Goal: Task Accomplishment & Management: Use online tool/utility

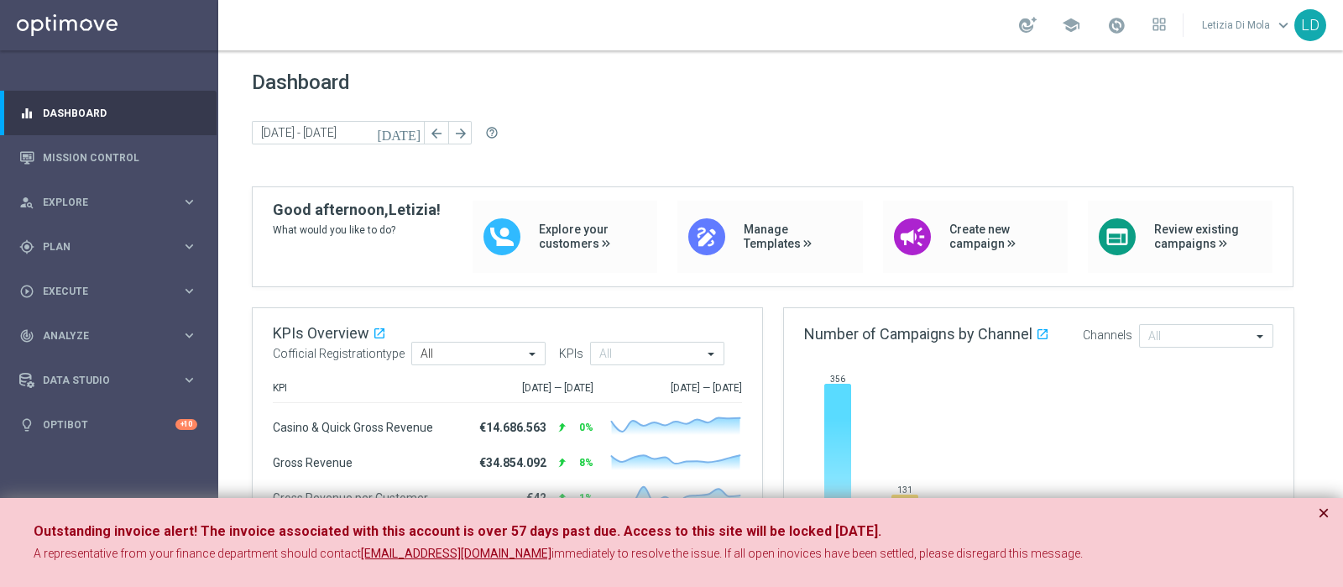
click at [1323, 507] on button "×" at bounding box center [1323, 513] width 12 height 20
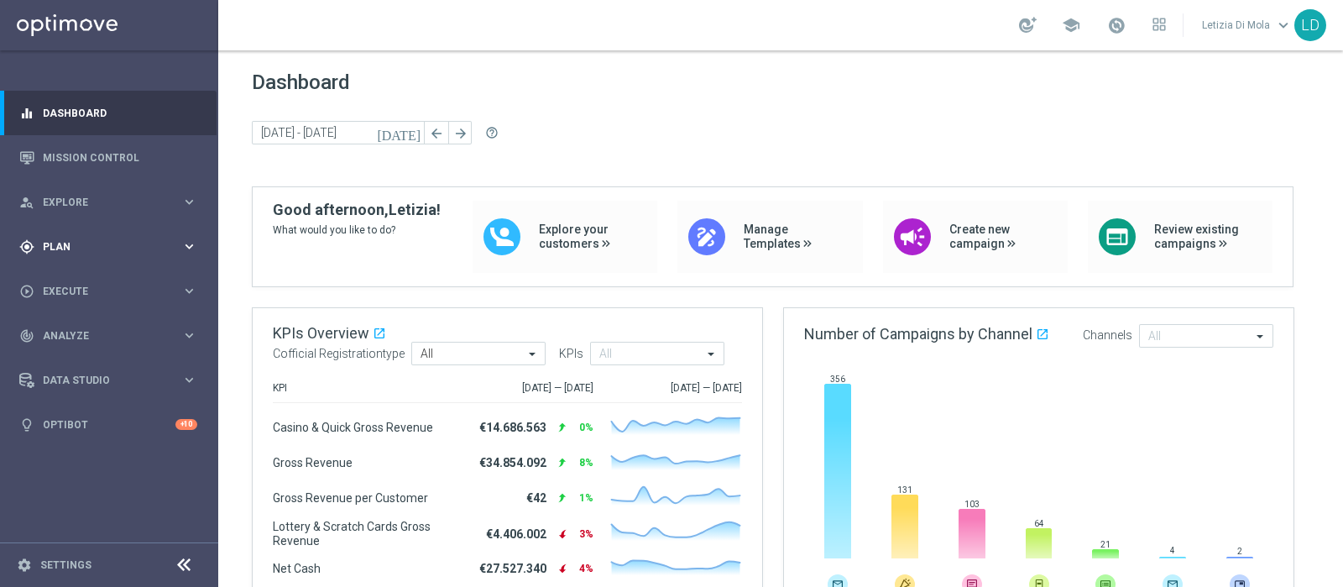
click at [103, 247] on span "Plan" at bounding box center [112, 247] width 138 height 10
click at [1118, 24] on span at bounding box center [1116, 25] width 18 height 18
click at [185, 249] on icon "keyboard_arrow_right" at bounding box center [189, 246] width 16 height 16
click at [187, 330] on icon "keyboard_arrow_right" at bounding box center [189, 332] width 16 height 16
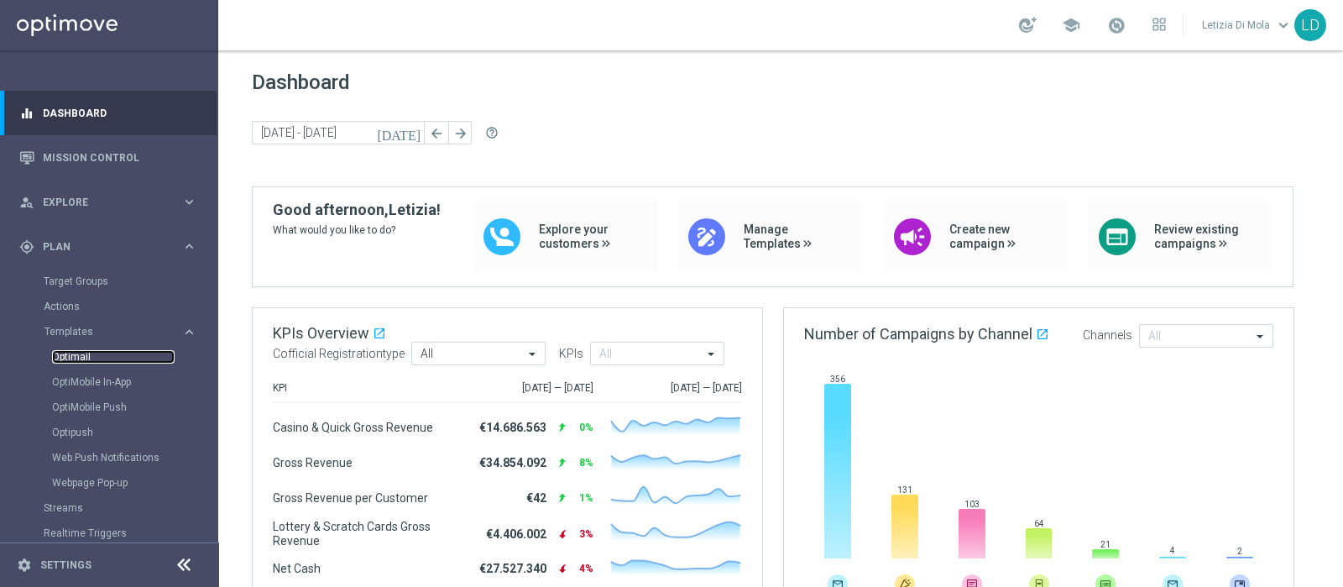
click at [58, 354] on link "Optimail" at bounding box center [113, 356] width 123 height 13
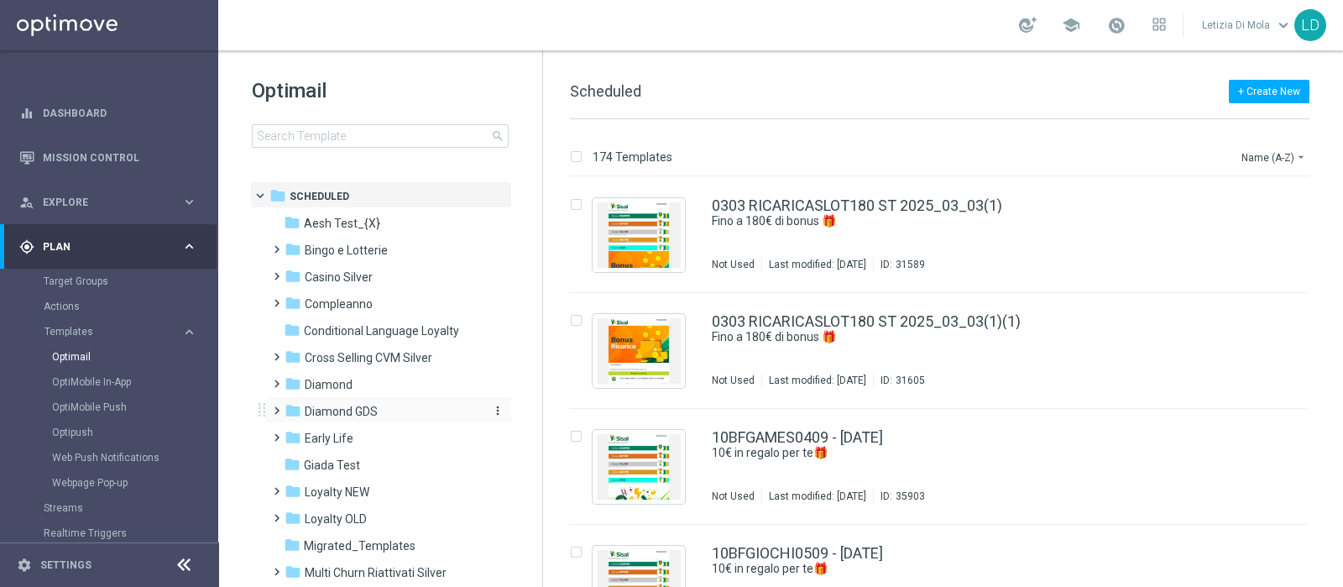
click at [364, 404] on span "Diamond GDS" at bounding box center [341, 411] width 73 height 15
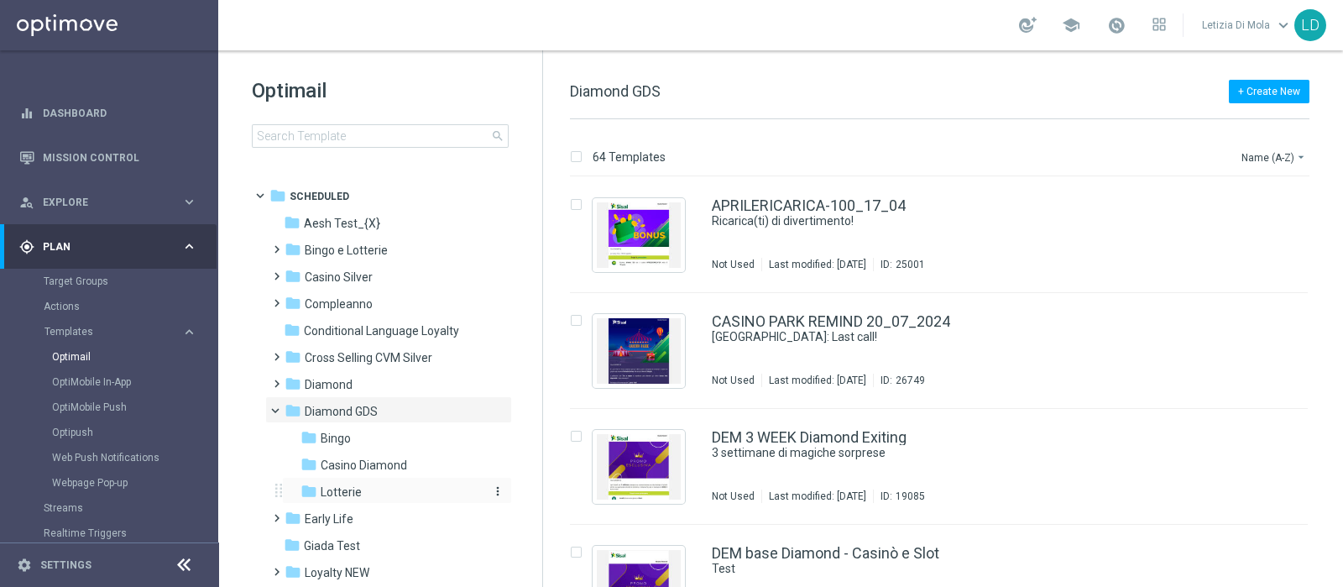
click at [339, 493] on span "Lotterie" at bounding box center [341, 491] width 41 height 15
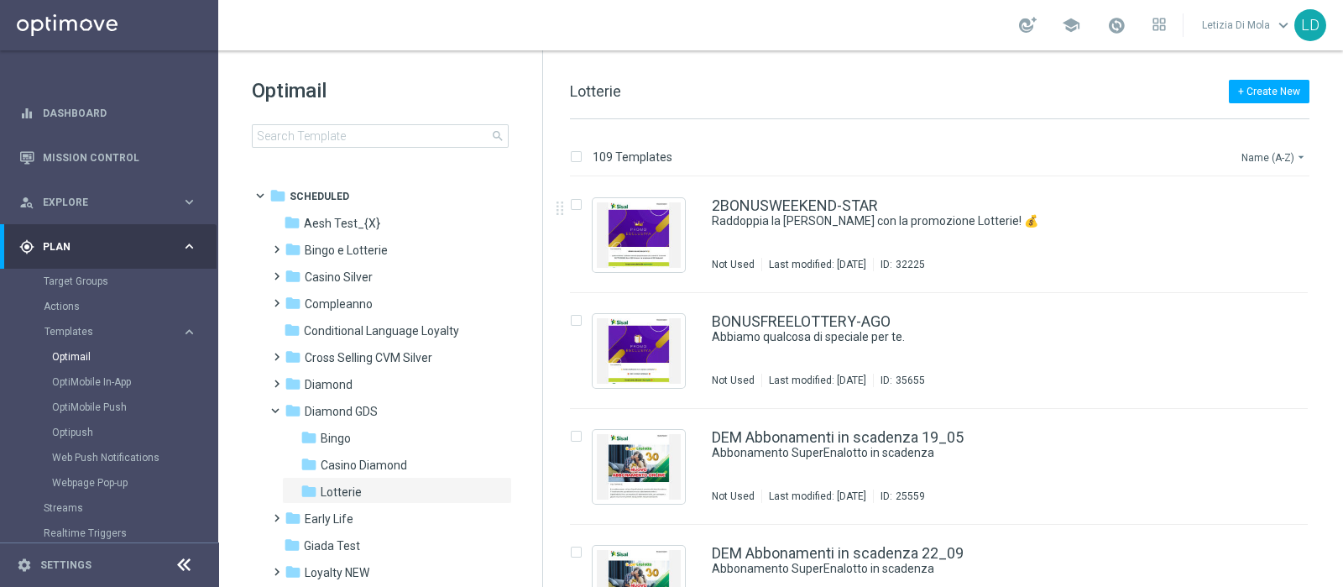
click at [1246, 157] on button "Name (A-Z) arrow_drop_down" at bounding box center [1274, 157] width 70 height 20
click at [1241, 232] on span "Date Modified (Newest)" at bounding box center [1244, 232] width 112 height 12
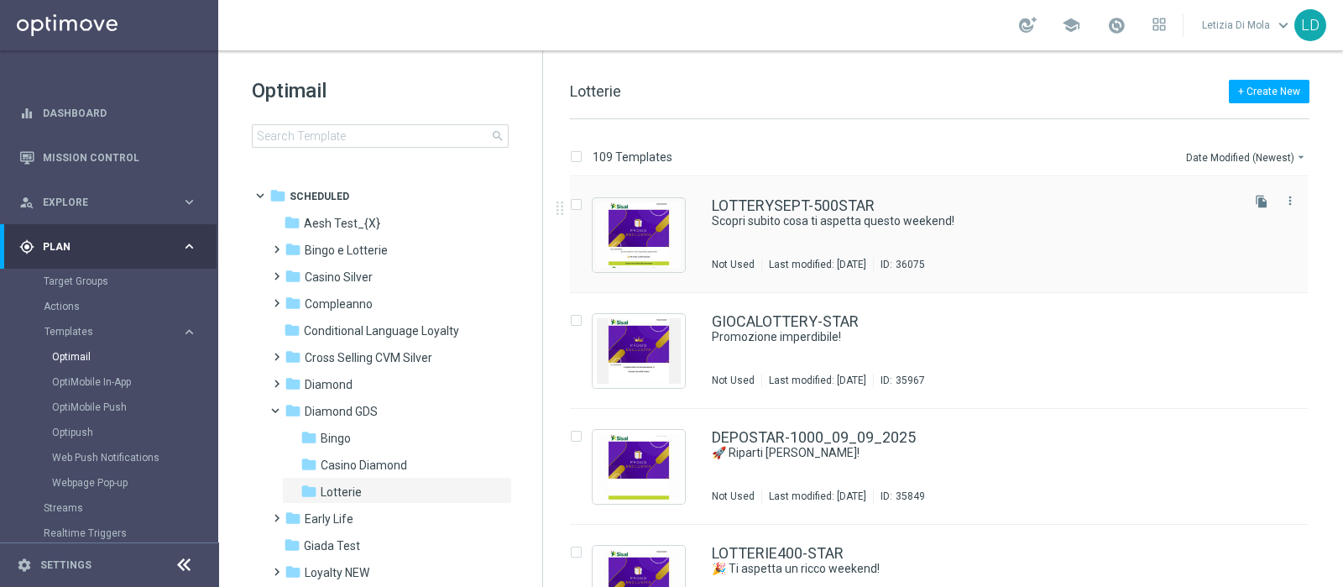
click at [921, 232] on div "LOTTERYSEPT-500STAR Scopri subito cosa ti aspetta questo weekend! Not Used Last…" at bounding box center [974, 234] width 525 height 73
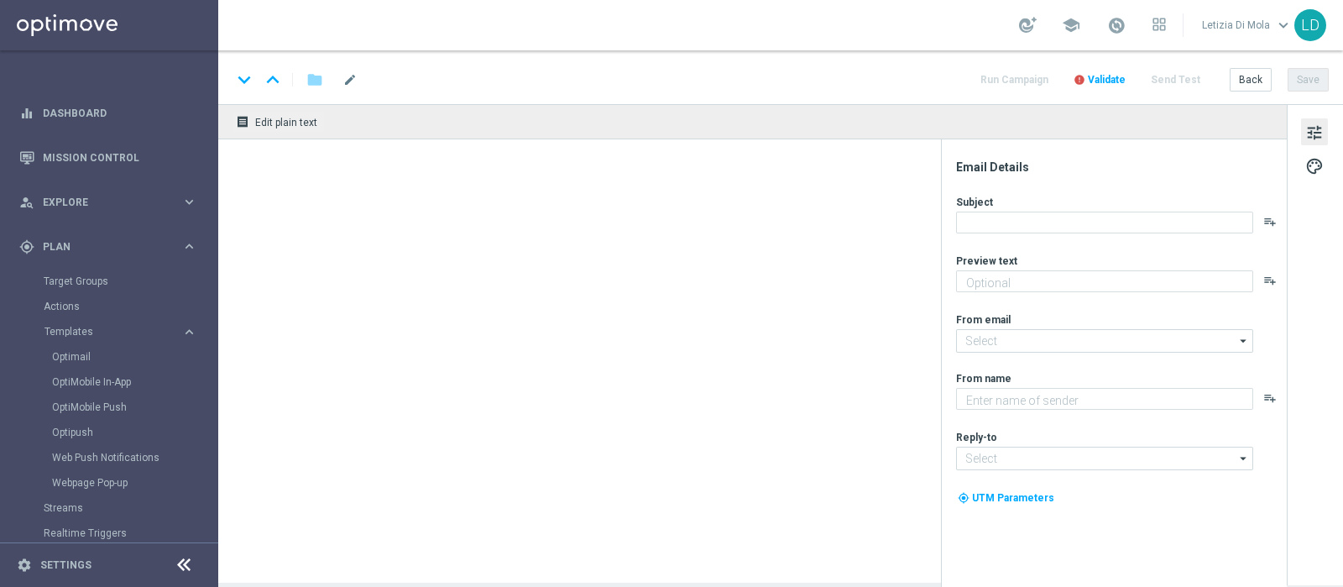
type textarea "fino a 500€ di bonus!"
type input "giochi@comunicazioni.sisal.it"
type textarea "Sisal Vip"
type input "teamvip@sisal.it"
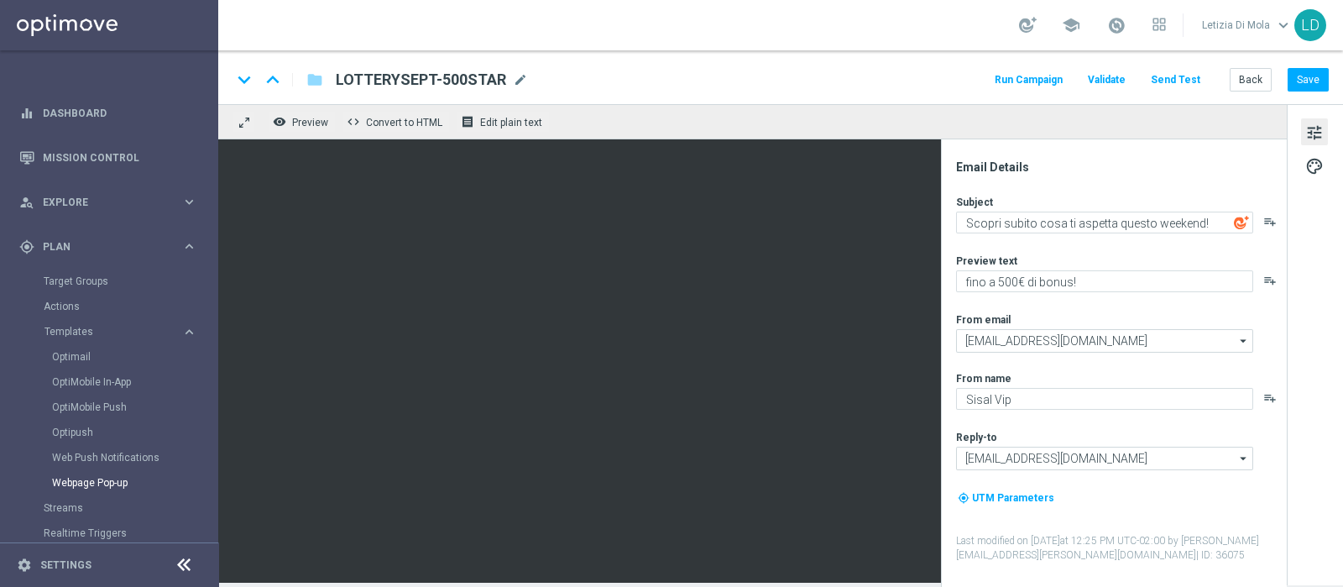
scroll to position [104, 0]
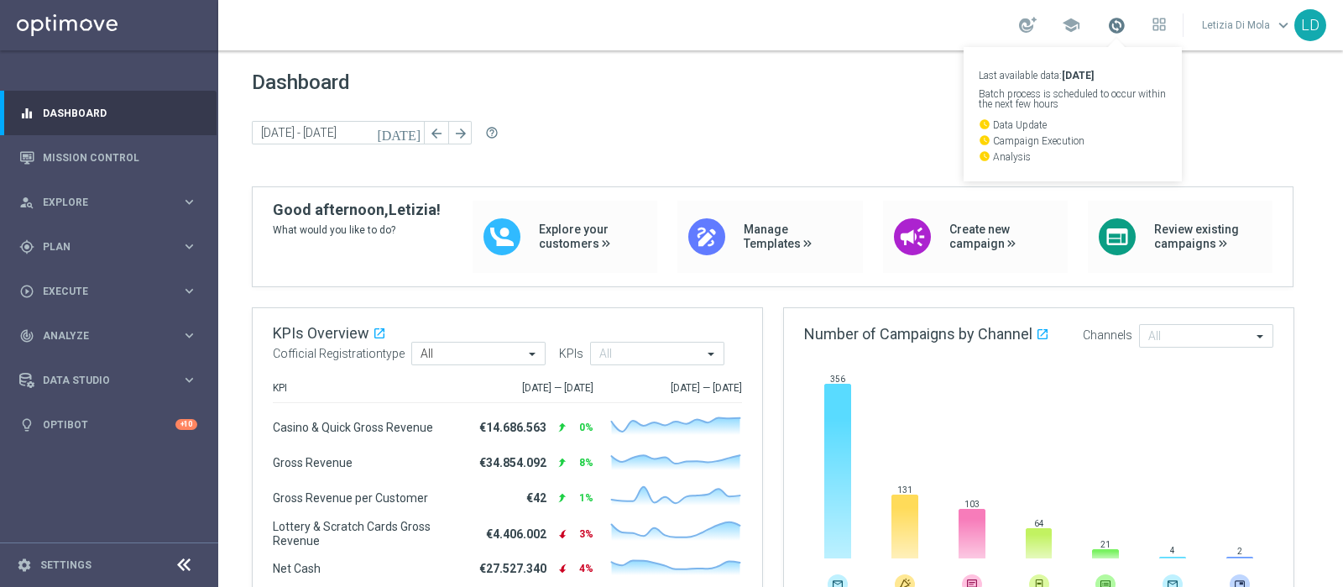
click at [1114, 24] on span at bounding box center [1116, 25] width 18 height 18
click at [1120, 21] on span at bounding box center [1116, 25] width 18 height 18
click at [86, 252] on div "gps_fixed Plan" at bounding box center [100, 246] width 162 height 15
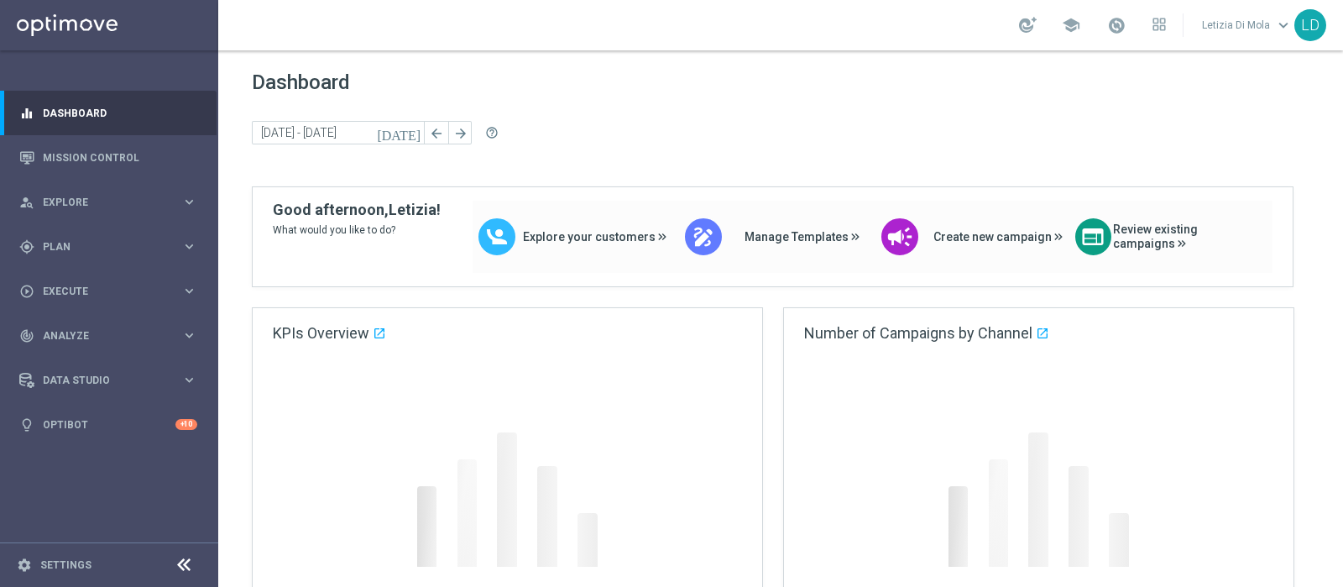
click at [1111, 13] on link at bounding box center [1116, 26] width 22 height 27
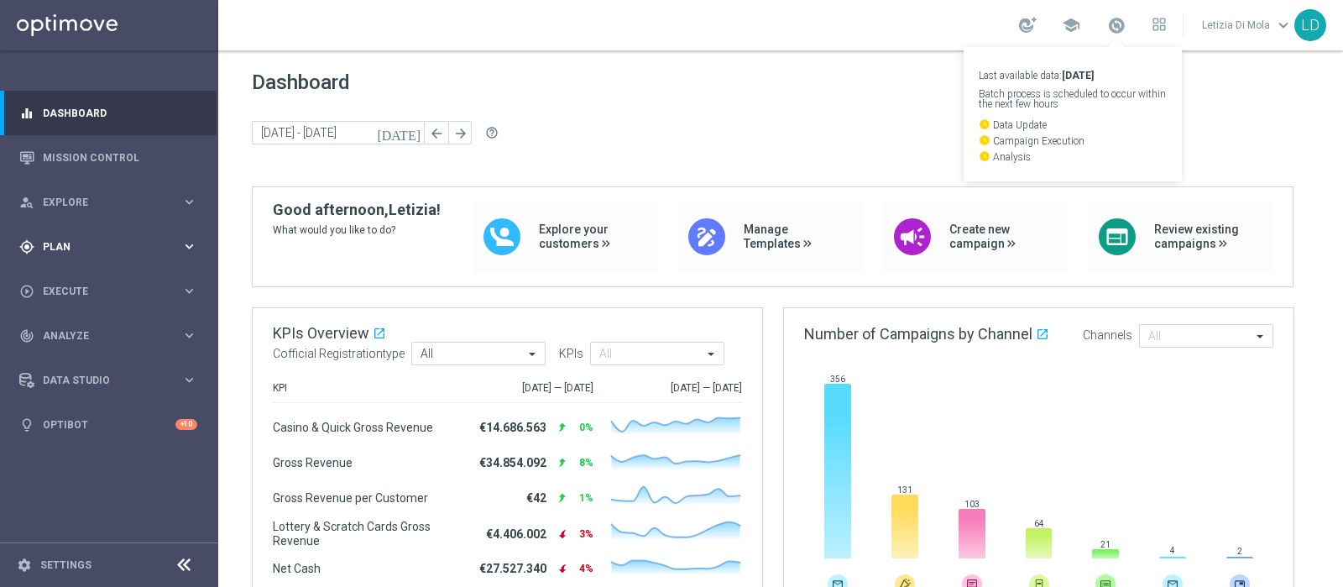
click at [137, 248] on span "Plan" at bounding box center [112, 247] width 138 height 10
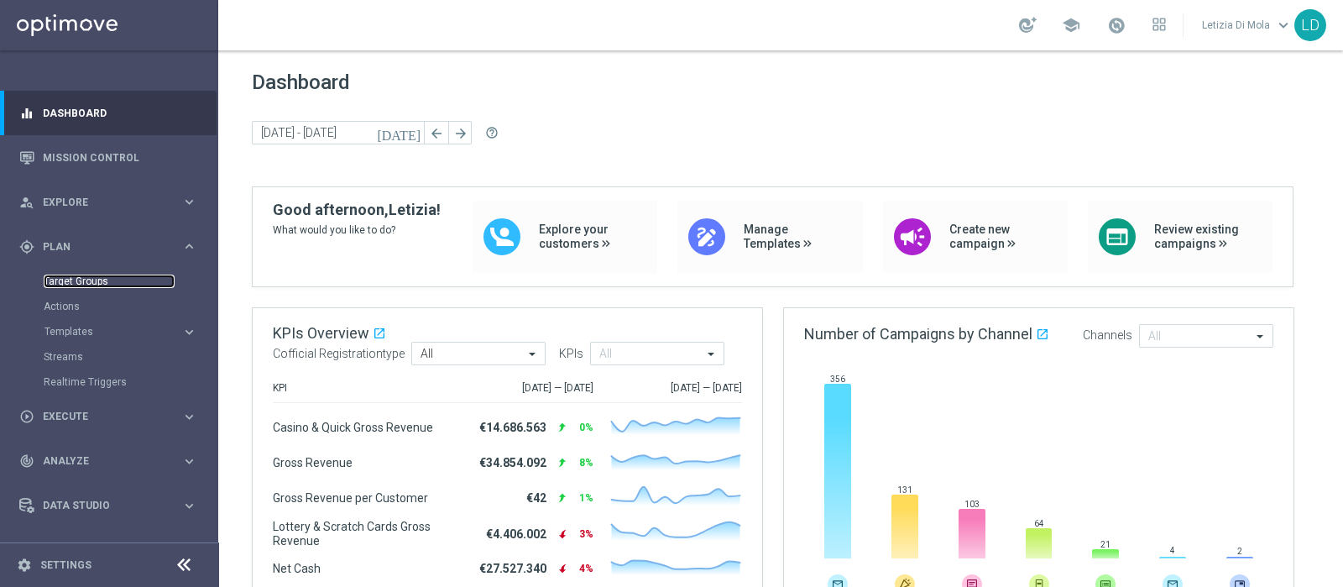
click at [89, 281] on link "Target Groups" at bounding box center [109, 280] width 131 height 13
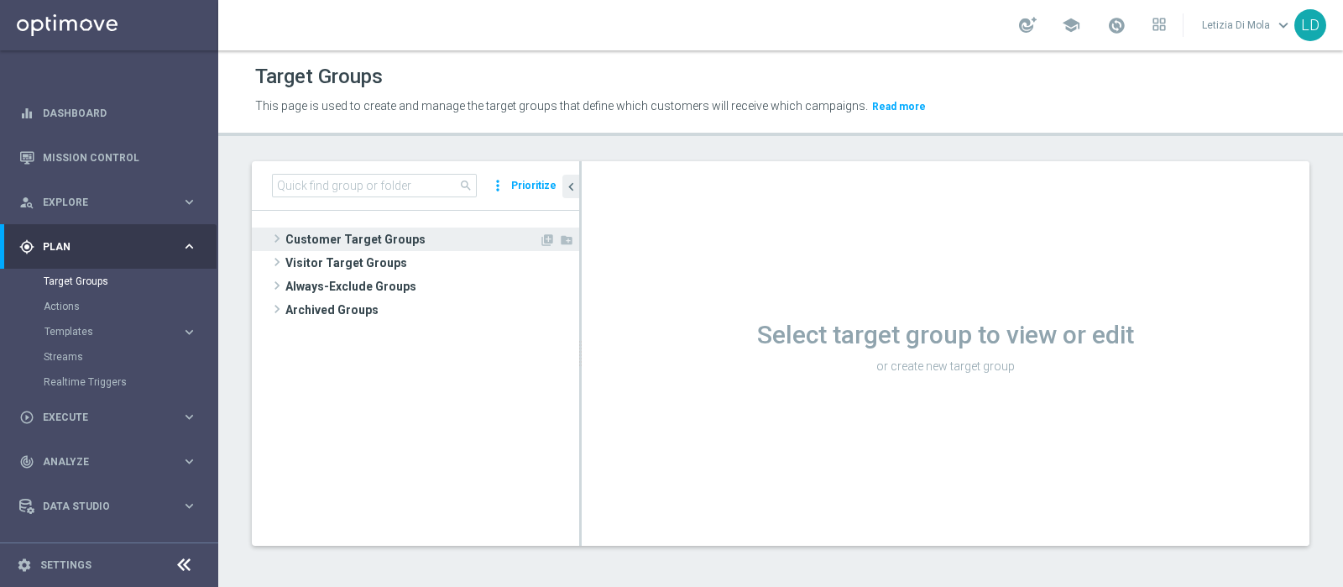
click at [373, 241] on span "Customer Target Groups" at bounding box center [411, 238] width 253 height 23
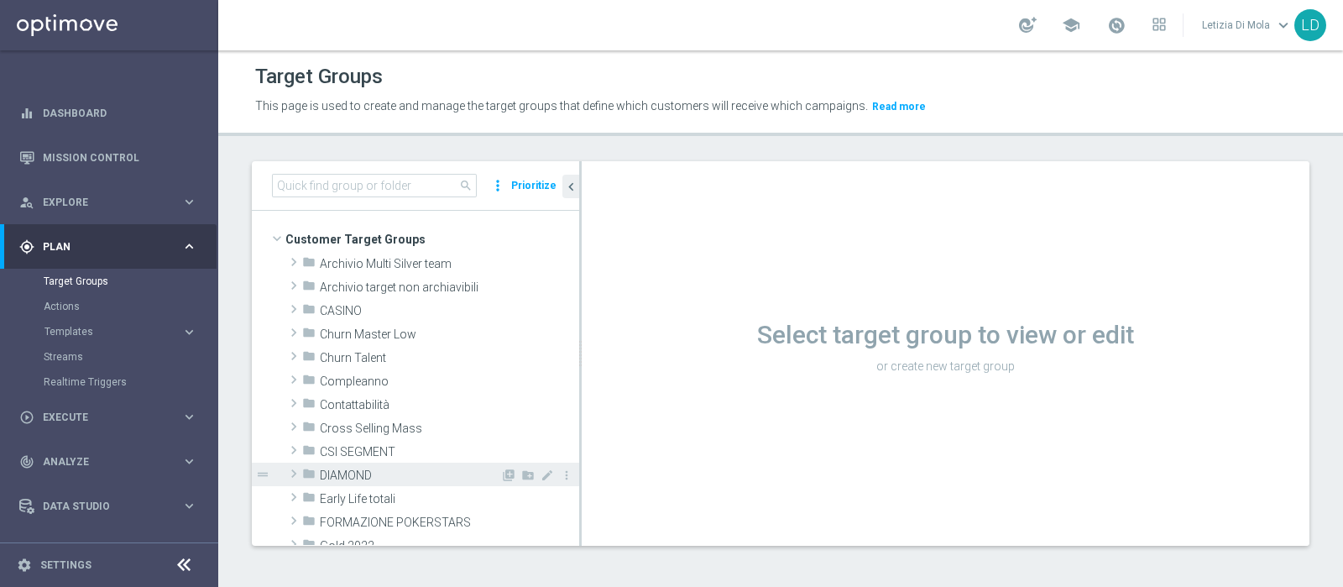
click at [365, 472] on span "DIAMOND" at bounding box center [410, 475] width 180 height 14
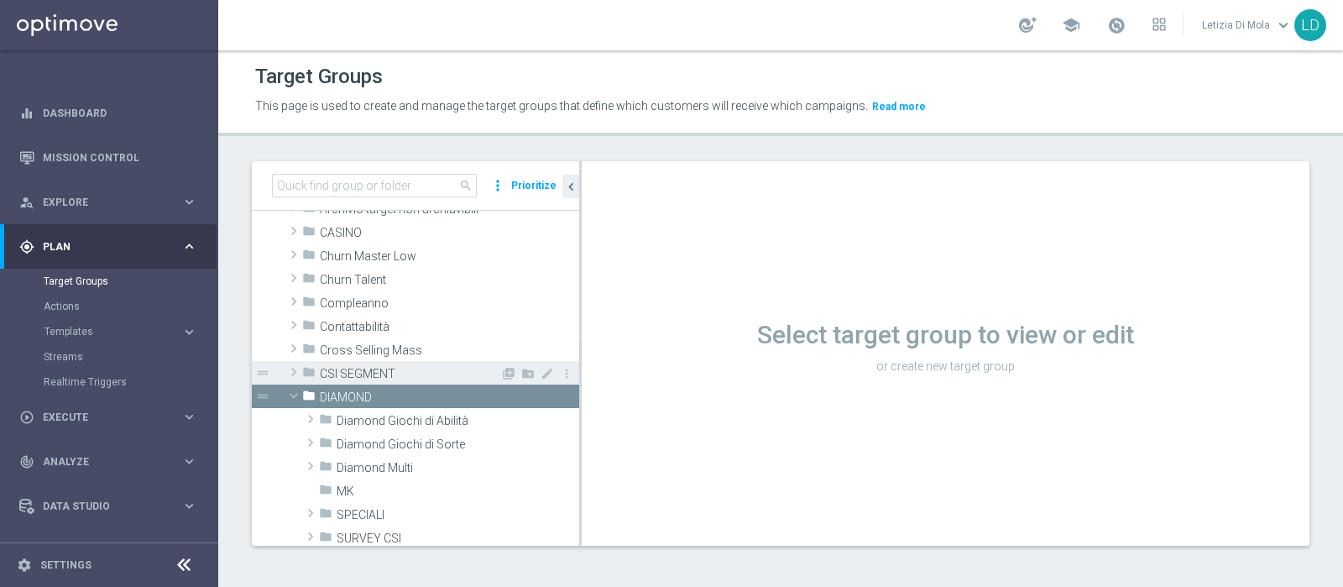
scroll to position [104, 0]
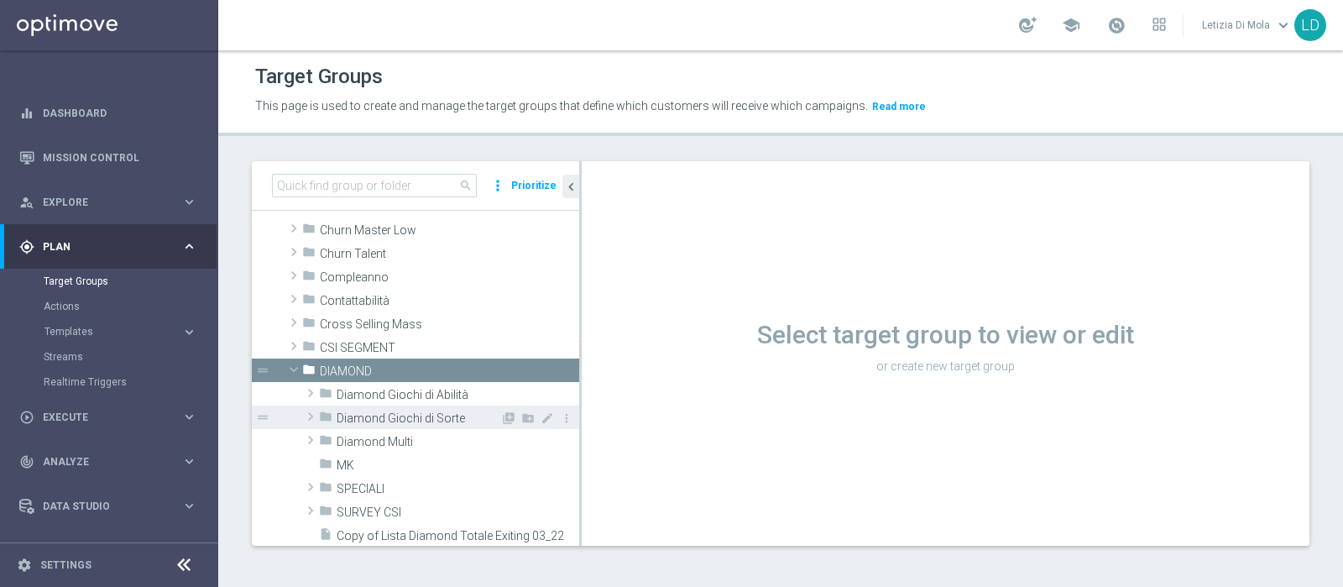
click at [419, 412] on span "Diamond Giochi di Sorte" at bounding box center [418, 418] width 164 height 14
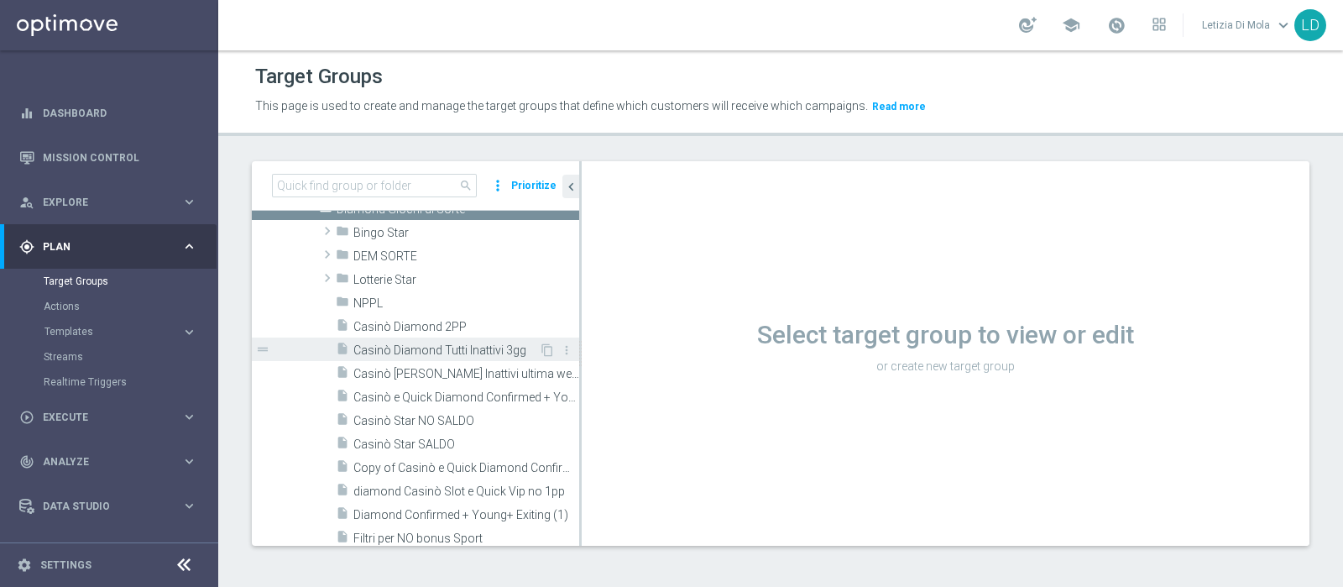
scroll to position [315, 0]
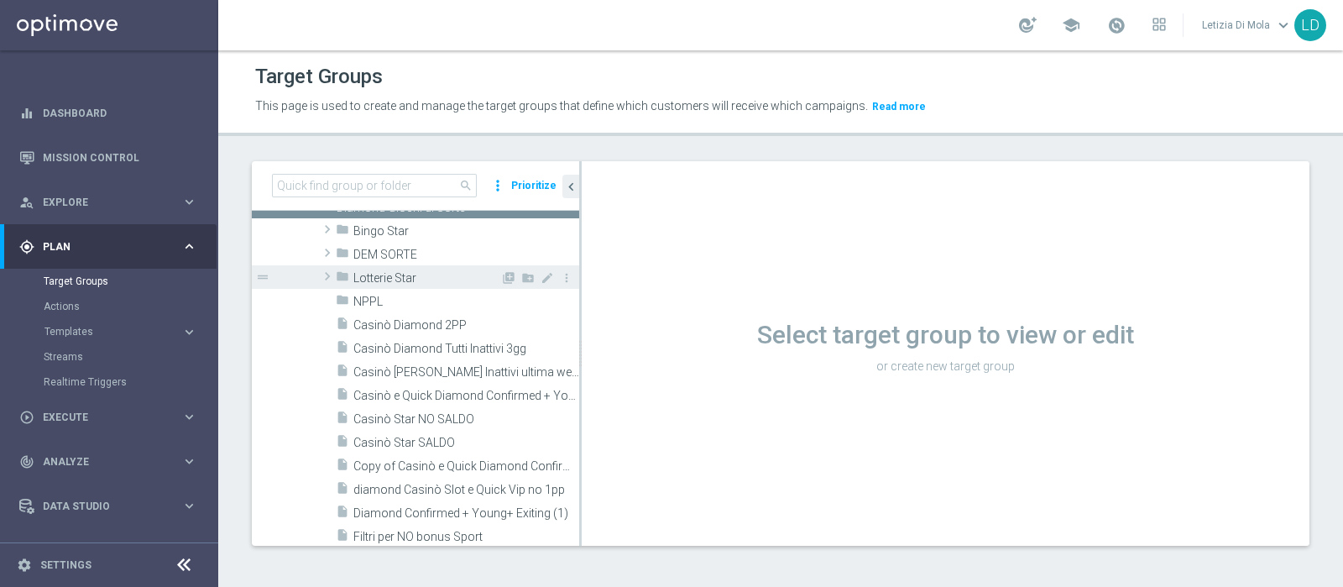
click at [394, 277] on span "Lotterie Star" at bounding box center [426, 278] width 147 height 14
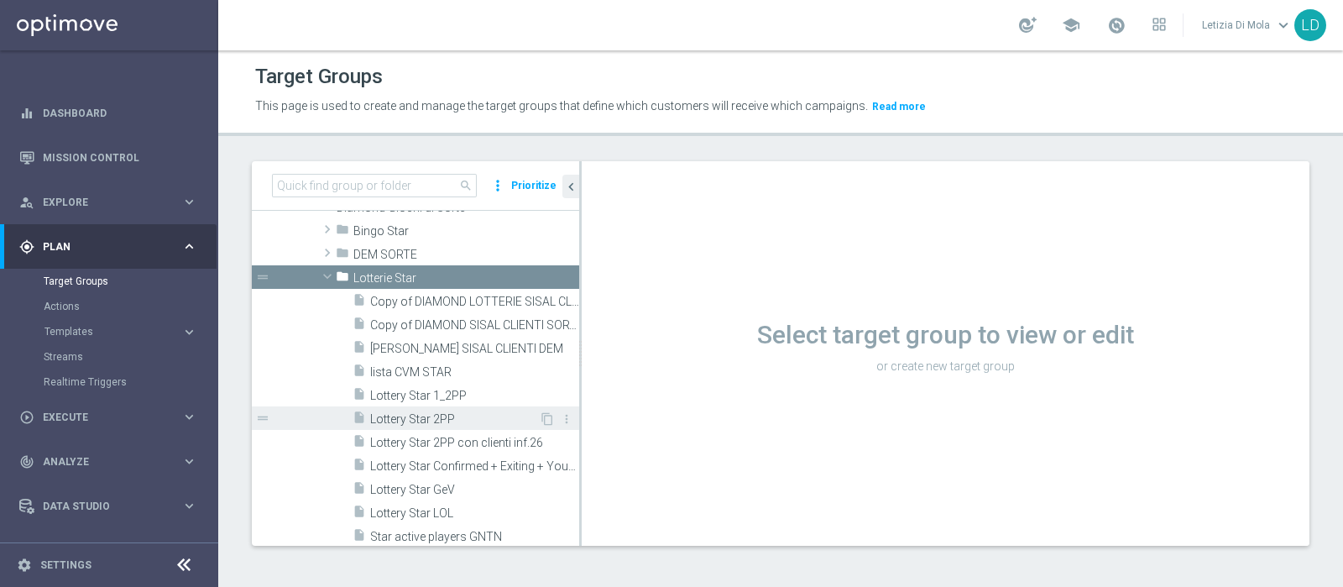
click at [453, 420] on span "Lottery Star 2PP" at bounding box center [454, 419] width 169 height 14
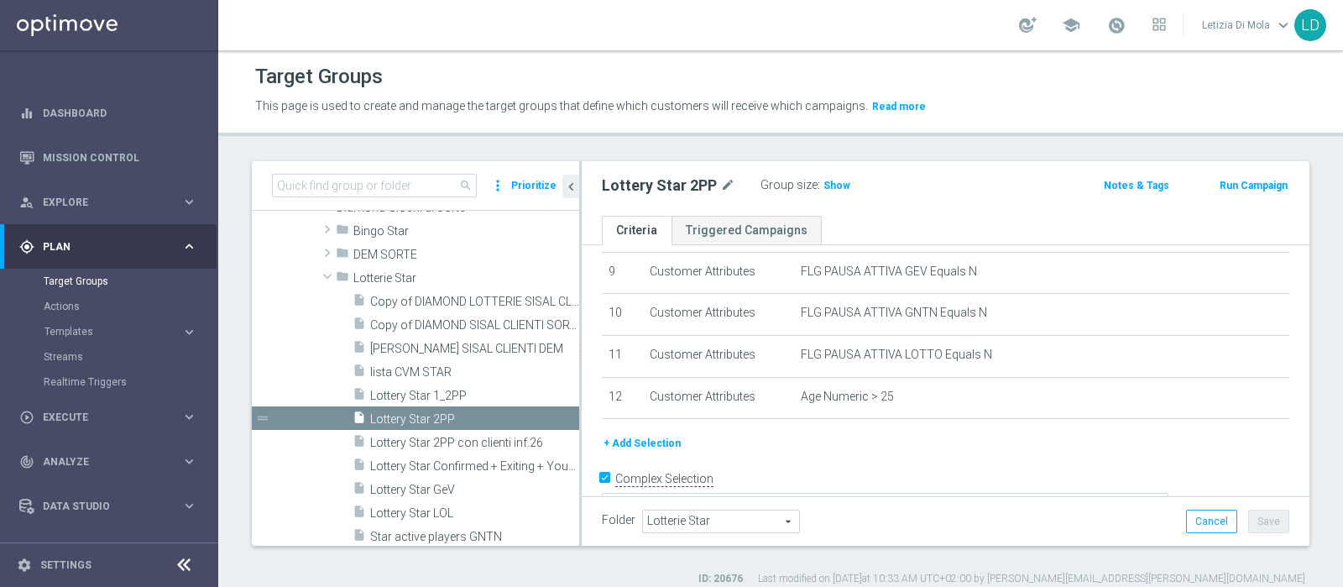
scroll to position [398, 0]
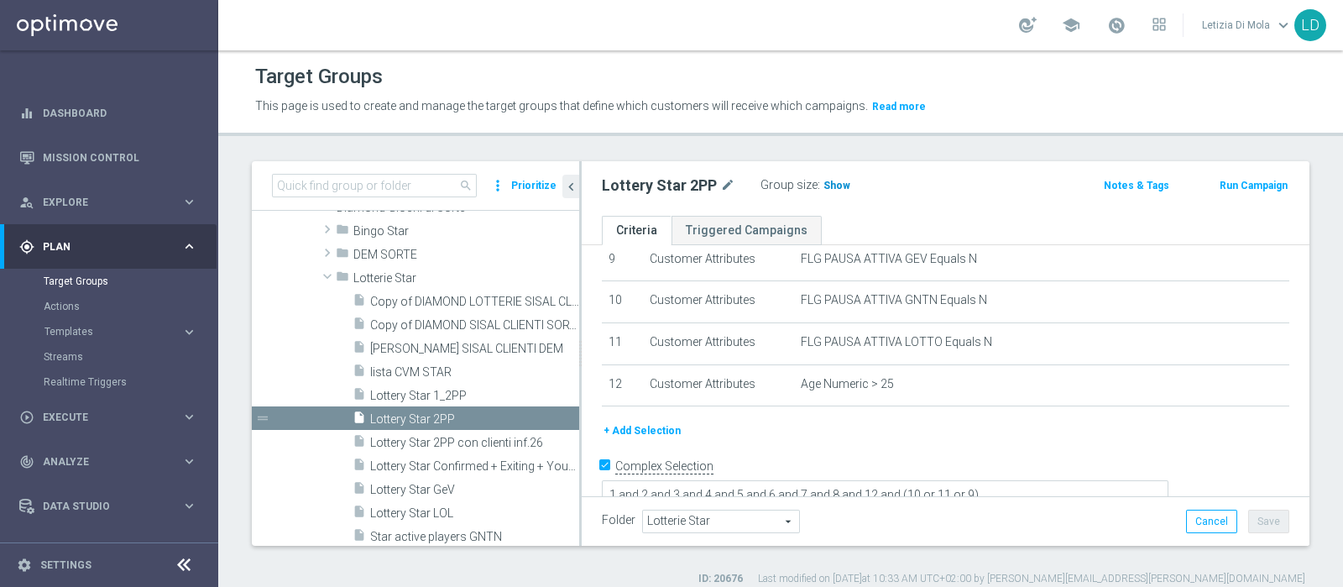
click at [827, 184] on span "Show" at bounding box center [836, 186] width 27 height 12
click at [837, 186] on span "734" at bounding box center [834, 188] width 21 height 16
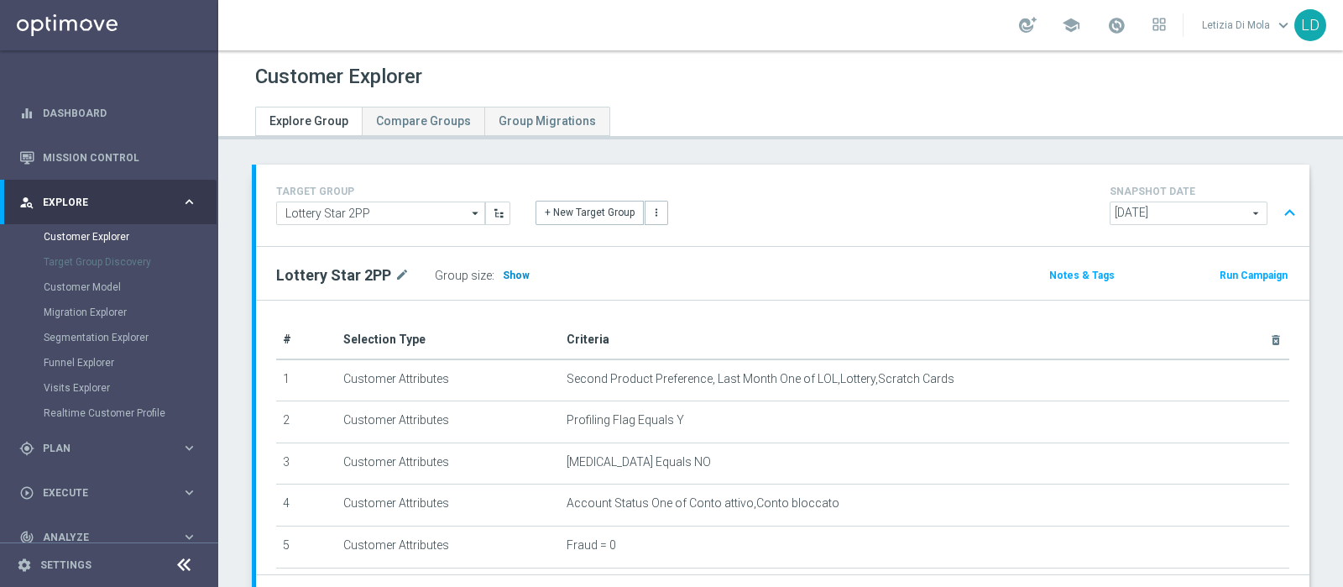
click at [503, 269] on span "Show" at bounding box center [516, 275] width 27 height 12
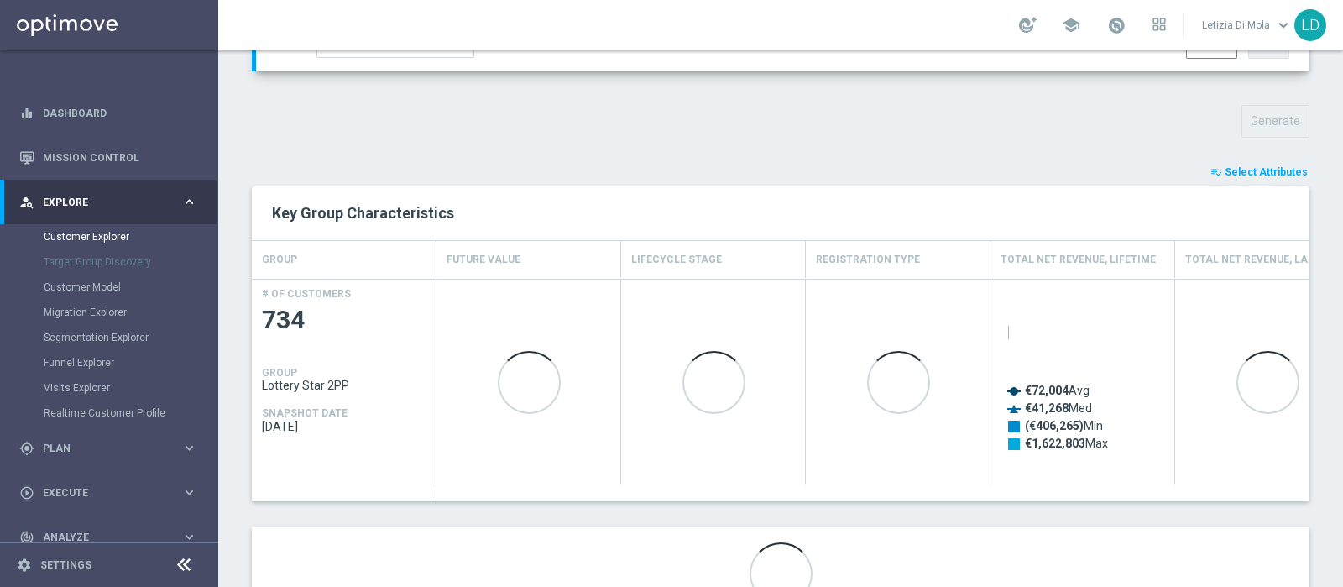
scroll to position [627, 0]
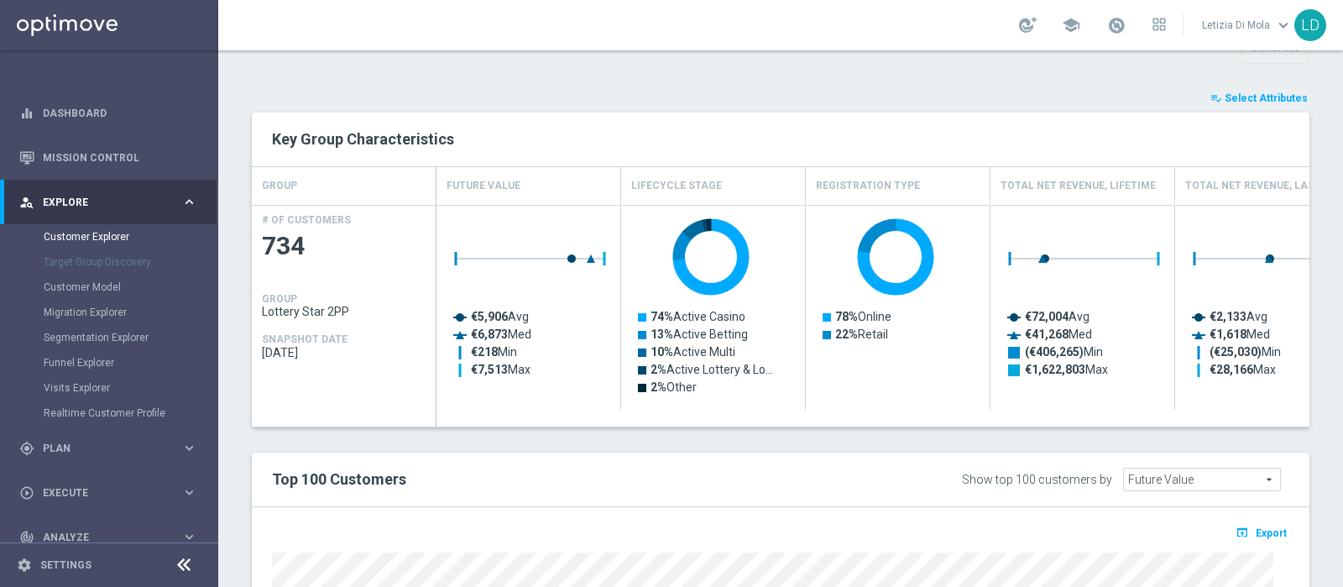
click at [1243, 92] on span "Select Attributes" at bounding box center [1265, 98] width 83 height 12
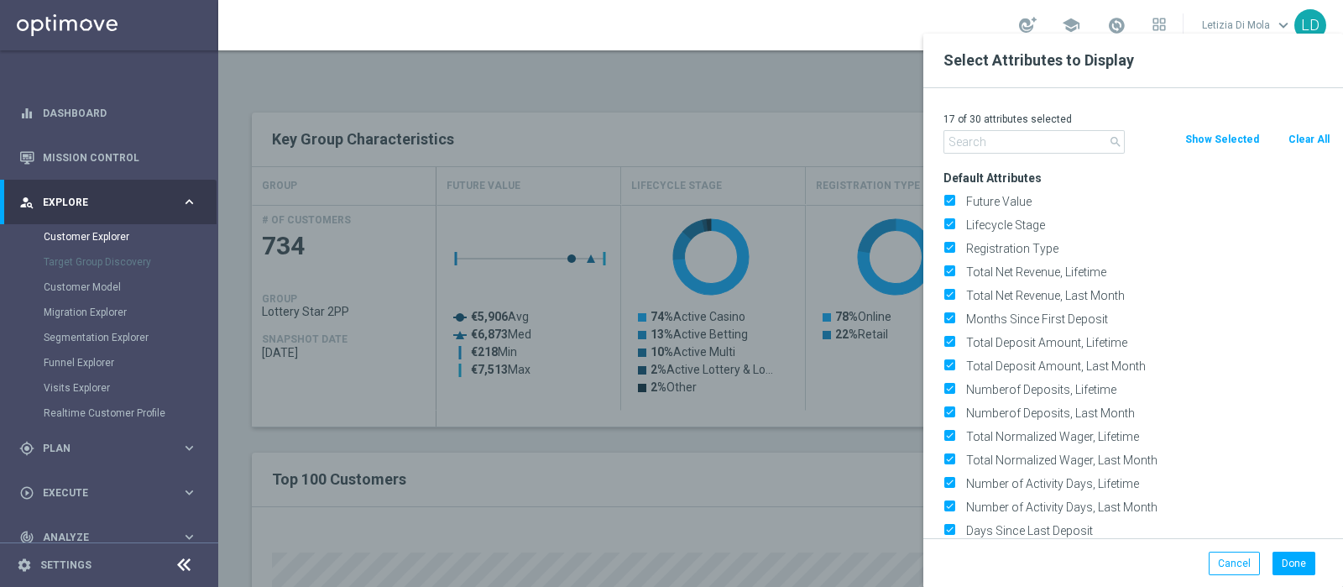
click at [1018, 149] on input "text" at bounding box center [1033, 141] width 181 height 23
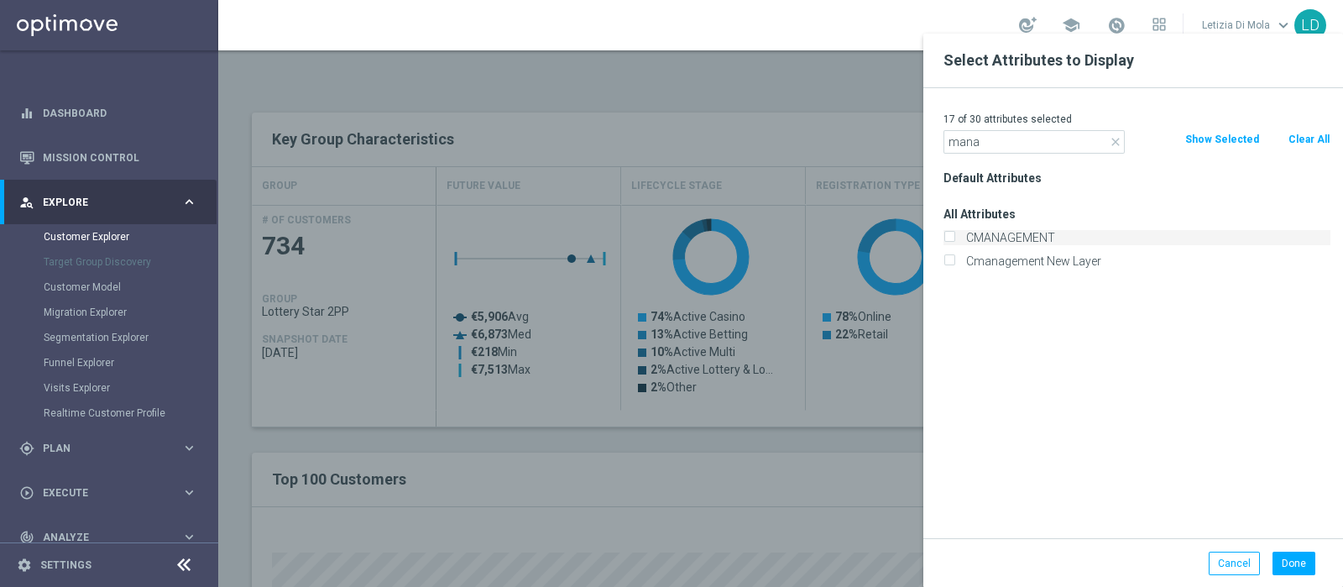
type input "mana"
click at [1014, 237] on label "CMANAGEMENT" at bounding box center [1145, 237] width 370 height 15
click at [954, 237] on input "CMANAGEMENT" at bounding box center [948, 239] width 11 height 11
checkbox input "true"
click at [1292, 566] on button "Done" at bounding box center [1293, 562] width 43 height 23
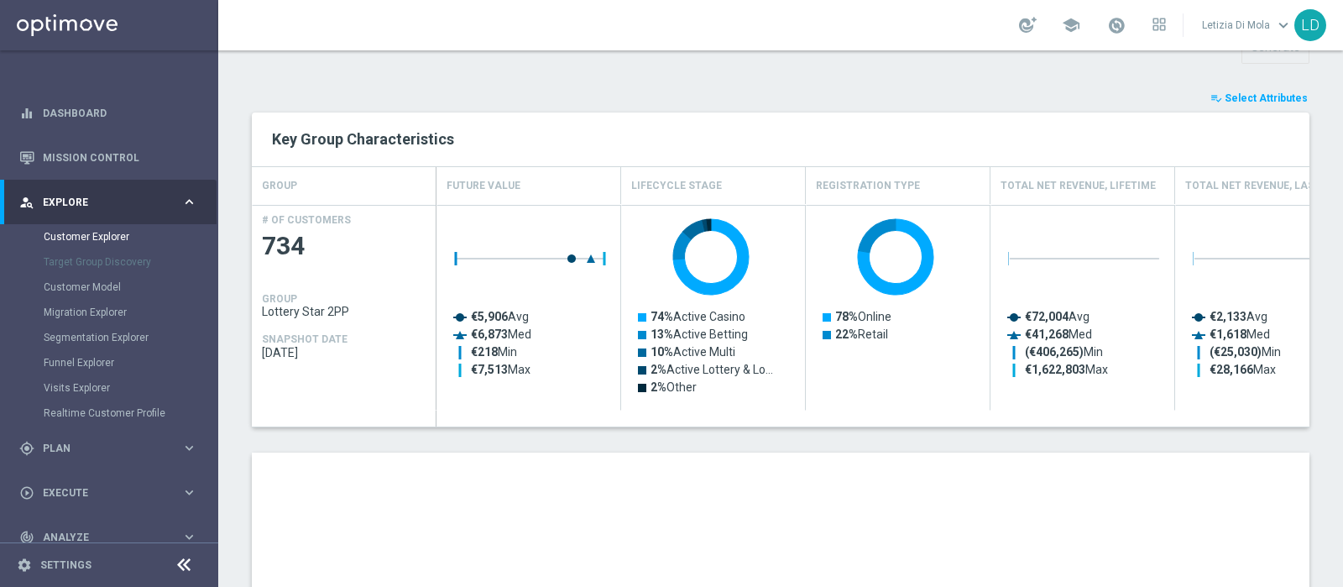
click at [1268, 92] on span "Select Attributes" at bounding box center [1265, 98] width 83 height 12
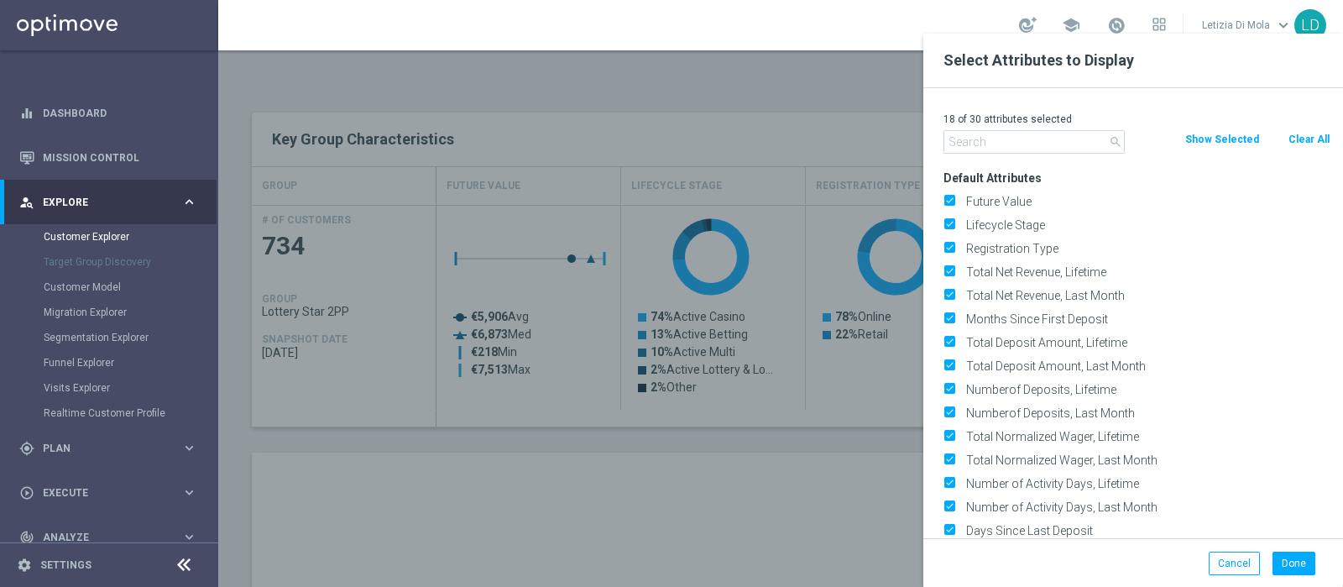
click at [1056, 143] on input "text" at bounding box center [1033, 141] width 181 height 23
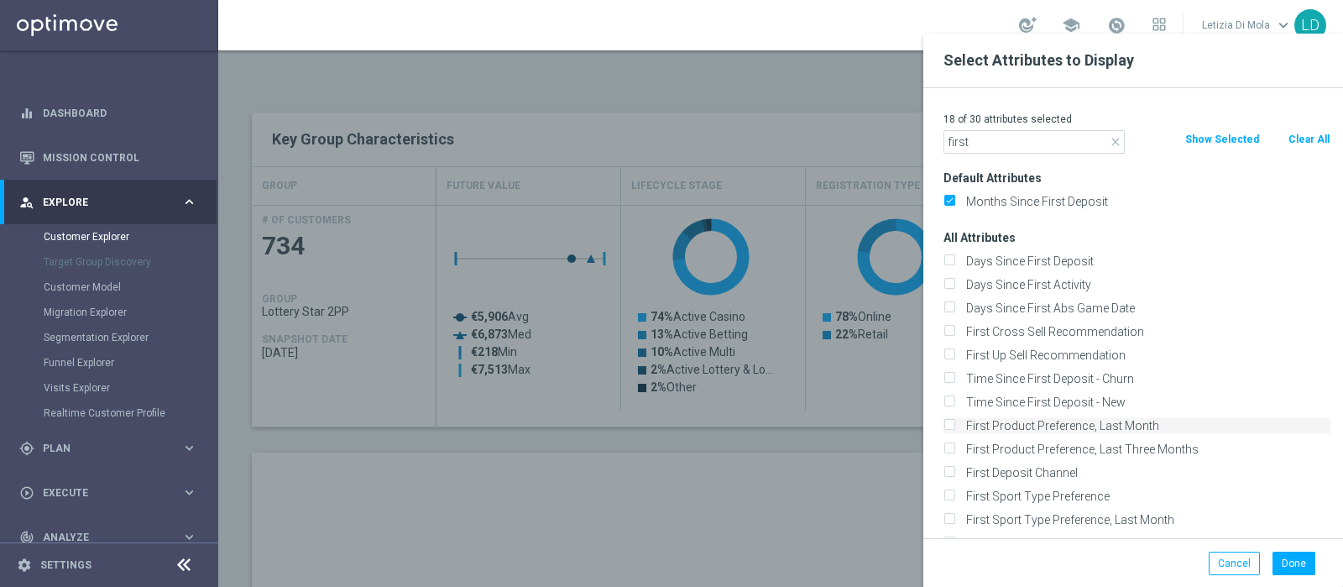
type input "first"
click at [1150, 430] on label "First Product Preference, Last Month" at bounding box center [1145, 425] width 370 height 15
click at [954, 430] on input "First Product Preference, Last Month" at bounding box center [948, 427] width 11 height 11
checkbox input "true"
click at [1305, 566] on button "Done" at bounding box center [1293, 562] width 43 height 23
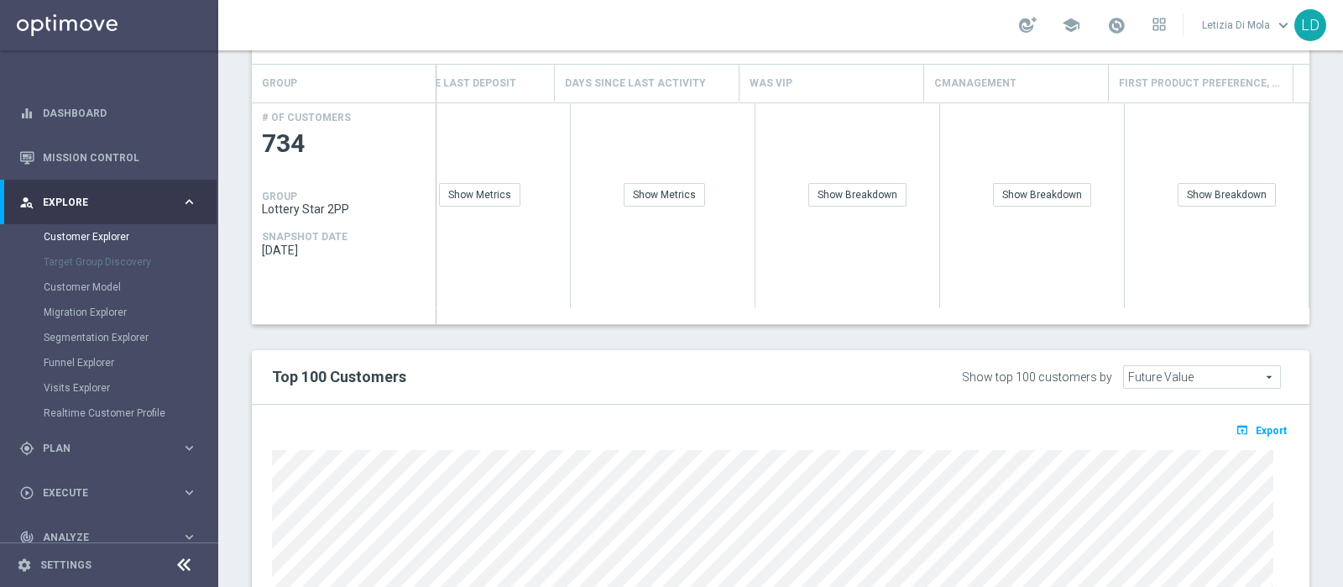
scroll to position [837, 0]
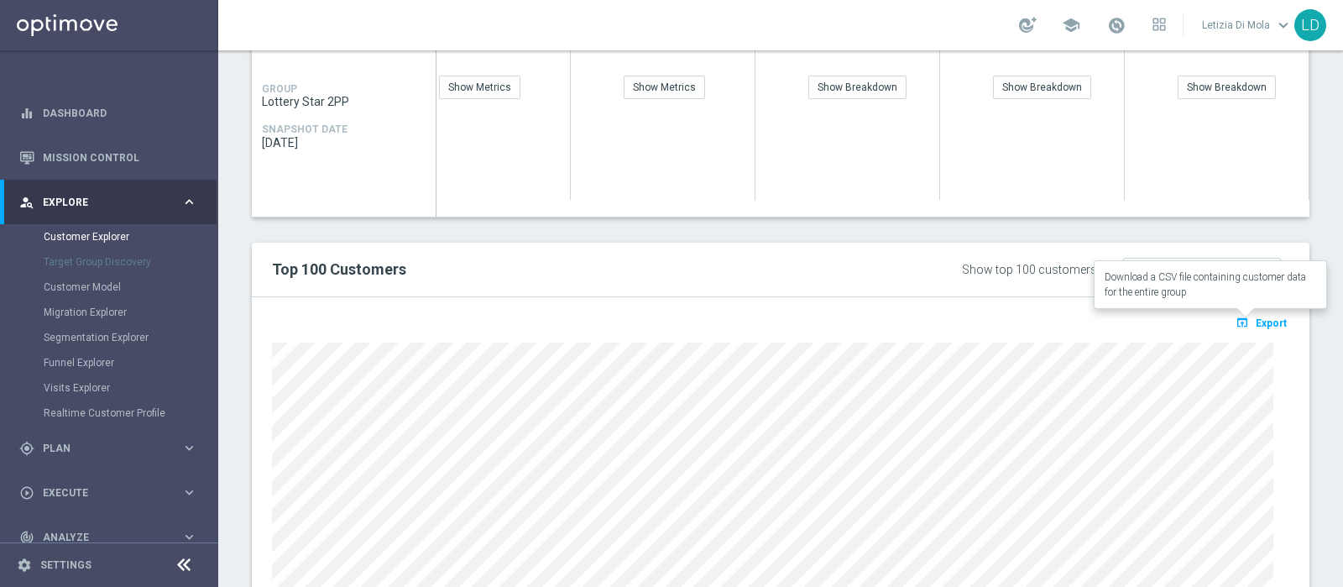
click at [1256, 319] on span "Export" at bounding box center [1270, 323] width 31 height 12
